Goal: Task Accomplishment & Management: Use online tool/utility

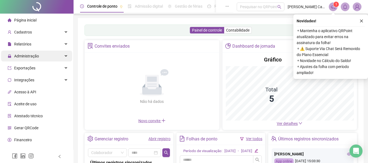
click at [39, 57] on div "Administração" at bounding box center [36, 56] width 71 height 11
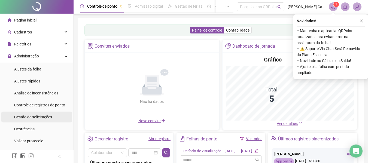
click at [37, 117] on span "Gestão de solicitações" at bounding box center [33, 117] width 38 height 4
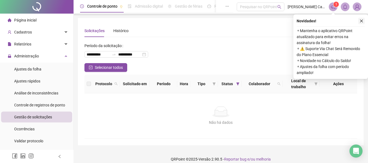
click at [362, 21] on icon "close" at bounding box center [361, 21] width 3 height 3
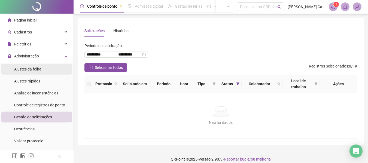
click at [28, 66] on div "Ajustes da folha" at bounding box center [27, 69] width 27 height 11
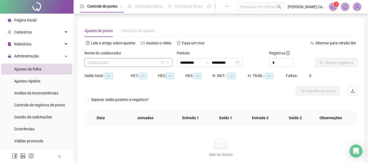
click at [121, 65] on input "search" at bounding box center [126, 63] width 77 height 8
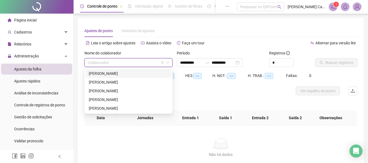
drag, startPoint x: 122, startPoint y: 74, endPoint x: 138, endPoint y: 74, distance: 15.8
click at [123, 74] on div "[PERSON_NAME]" at bounding box center [128, 74] width 79 height 6
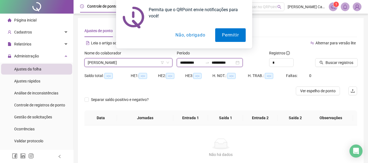
click at [229, 63] on input "**********" at bounding box center [223, 63] width 23 height 6
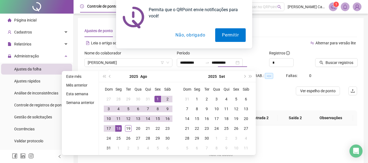
click at [178, 40] on button "Não, obrigado" at bounding box center [190, 35] width 43 height 14
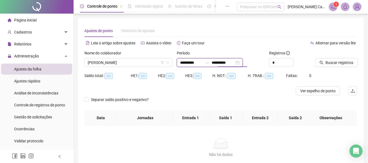
click at [229, 62] on input "**********" at bounding box center [223, 63] width 23 height 6
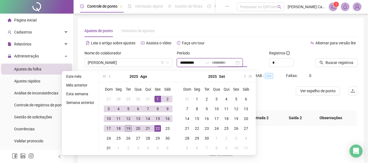
type input "**********"
click at [126, 128] on div "19" at bounding box center [128, 128] width 7 height 7
type input "**********"
click at [232, 43] on div "Alternar para versão lite" at bounding box center [289, 43] width 136 height 9
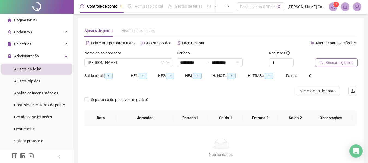
click at [328, 62] on span "Buscar registros" at bounding box center [340, 63] width 28 height 6
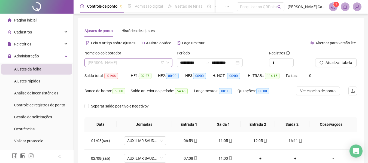
click at [123, 65] on span "[PERSON_NAME]" at bounding box center [128, 63] width 81 height 8
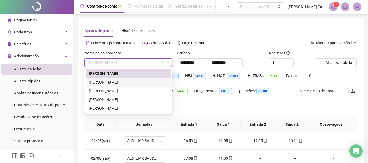
click at [130, 83] on div "[PERSON_NAME]" at bounding box center [128, 82] width 79 height 6
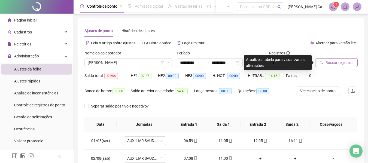
click at [332, 63] on span "Buscar registros" at bounding box center [340, 63] width 28 height 6
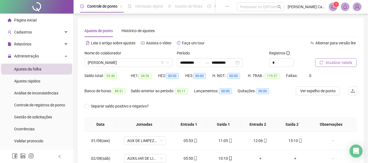
click at [333, 63] on span "Atualizar tabela" at bounding box center [339, 63] width 27 height 6
click at [122, 62] on span "[PERSON_NAME]" at bounding box center [128, 63] width 81 height 8
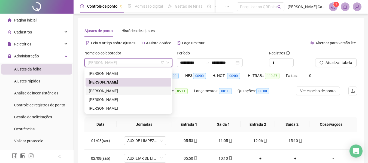
click at [132, 91] on div "[PERSON_NAME]" at bounding box center [128, 91] width 79 height 6
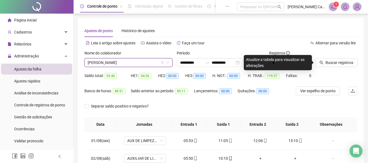
drag, startPoint x: 115, startPoint y: 65, endPoint x: 119, endPoint y: 76, distance: 11.6
click at [114, 65] on span "[PERSON_NAME]" at bounding box center [128, 63] width 81 height 8
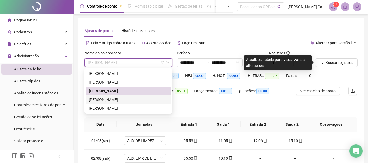
click at [128, 97] on div "[PERSON_NAME]" at bounding box center [128, 100] width 79 height 6
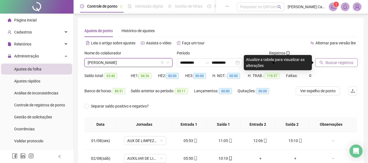
click at [332, 61] on span "Buscar registros" at bounding box center [340, 63] width 28 height 6
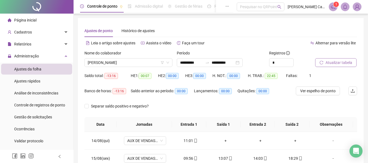
click at [337, 64] on span "Atualizar tabela" at bounding box center [339, 63] width 27 height 6
click at [114, 61] on span "[PERSON_NAME]" at bounding box center [128, 63] width 81 height 8
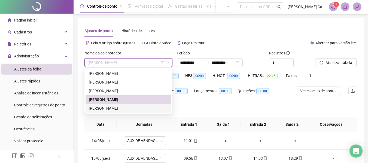
click at [97, 107] on div "[PERSON_NAME]" at bounding box center [128, 108] width 79 height 6
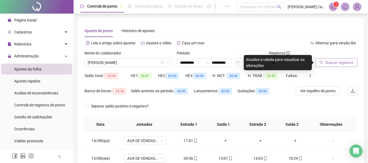
click at [331, 65] on span "Buscar registros" at bounding box center [340, 63] width 28 height 6
